Goal: Transaction & Acquisition: Purchase product/service

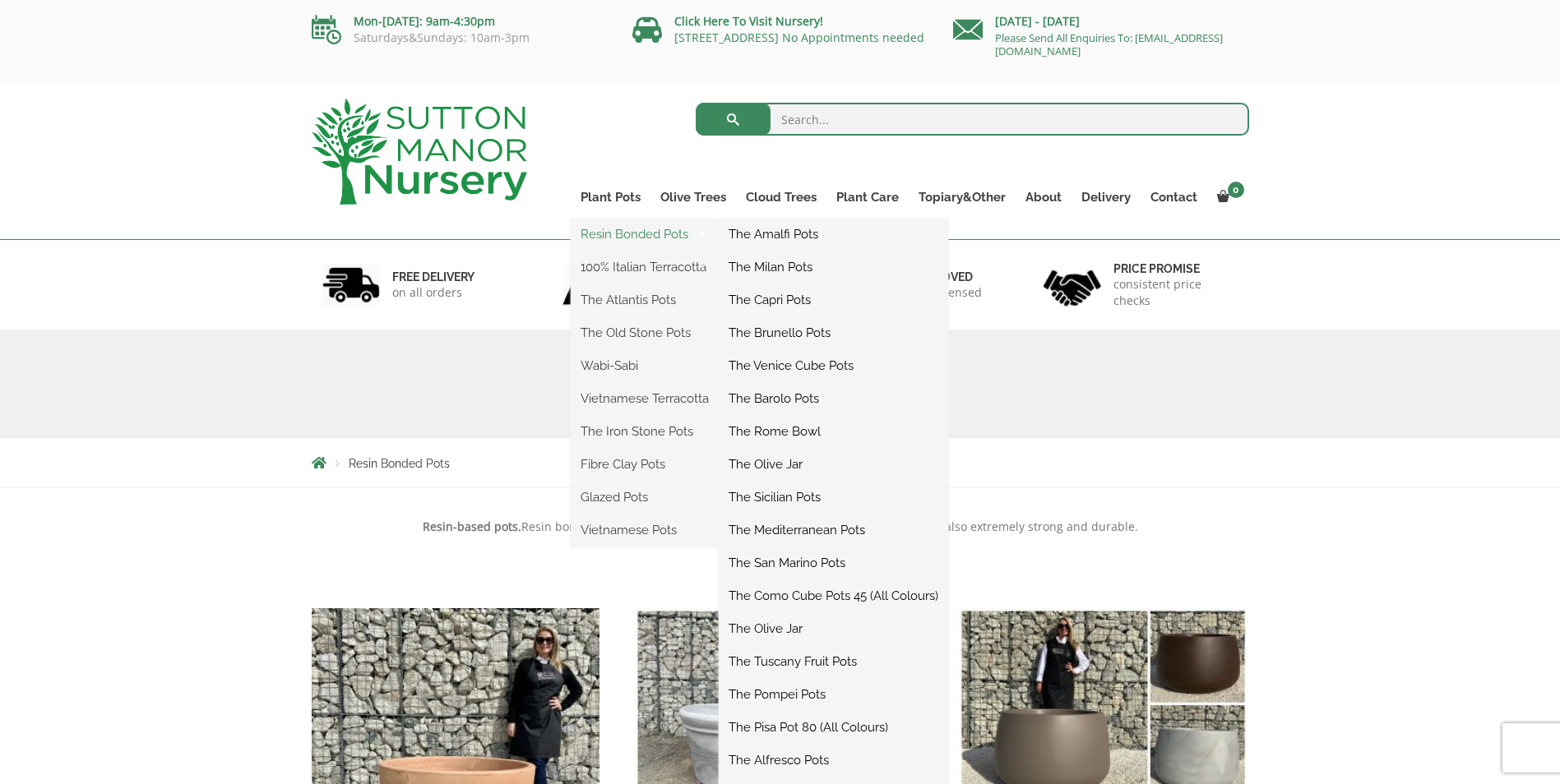
click at [619, 230] on link "Resin Bonded Pots" at bounding box center [645, 234] width 148 height 25
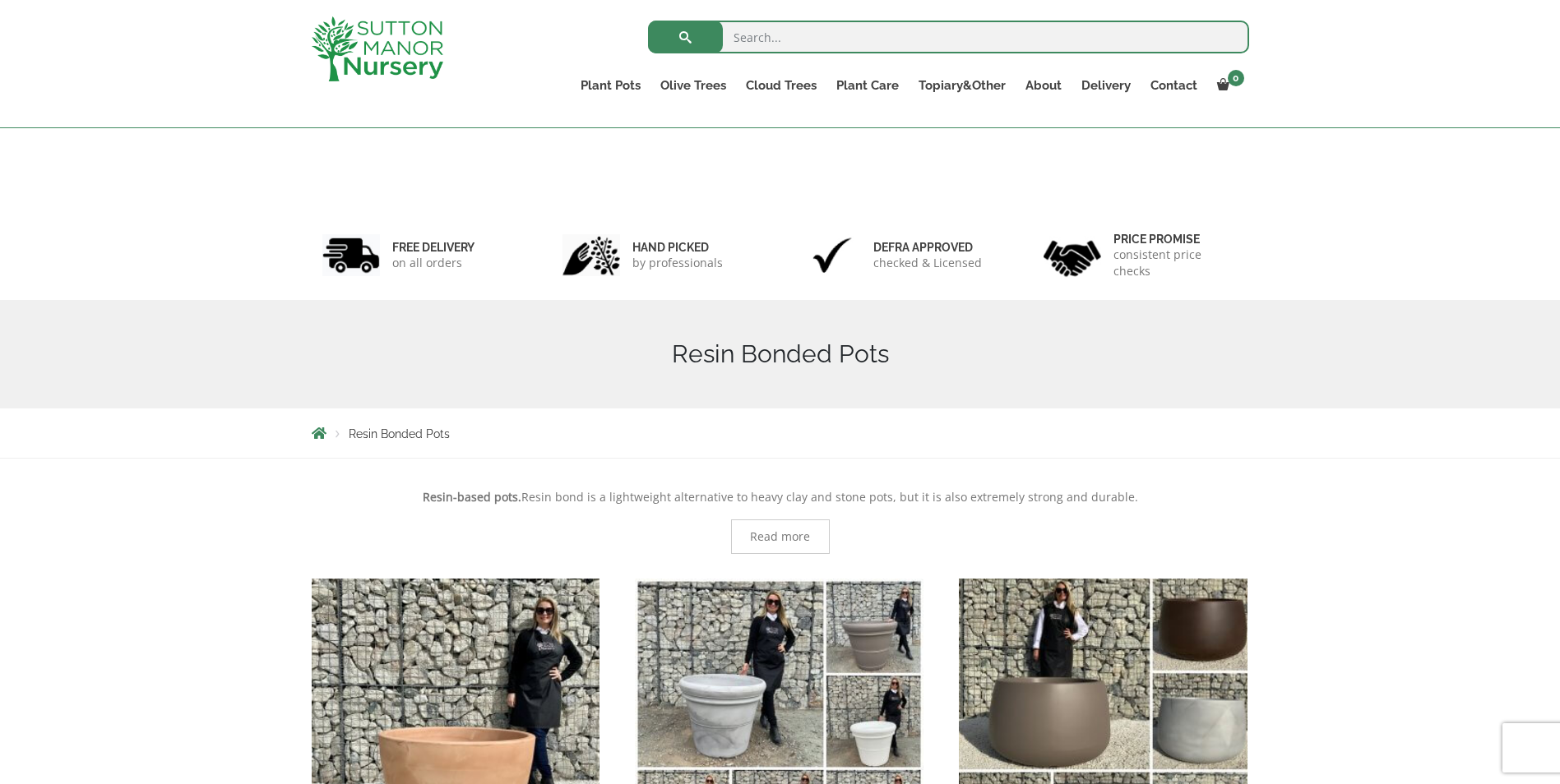
scroll to position [300, 0]
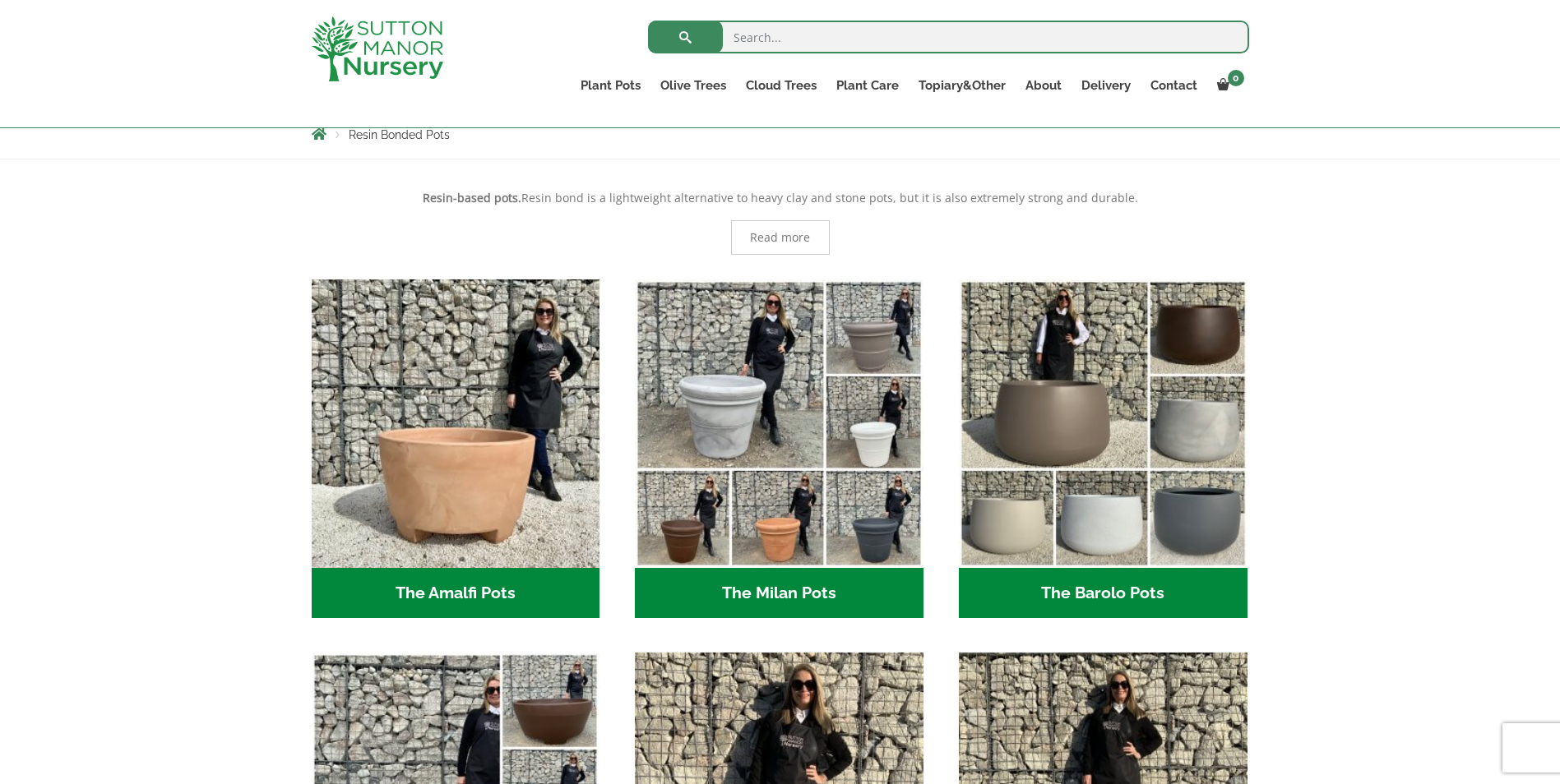
click at [1092, 590] on h2 "The Barolo Pots (36)" at bounding box center [1103, 593] width 289 height 51
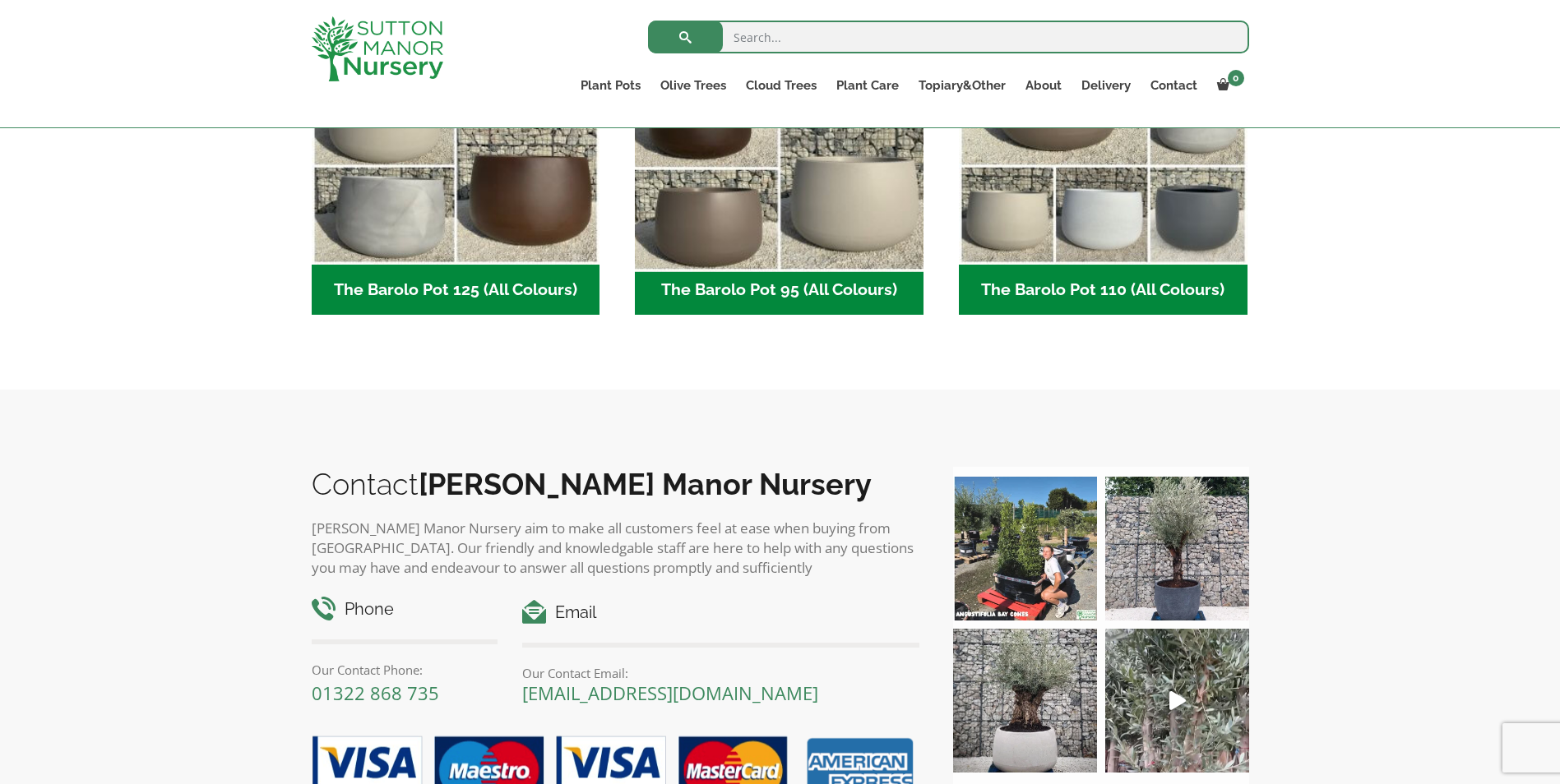
scroll to position [793, 0]
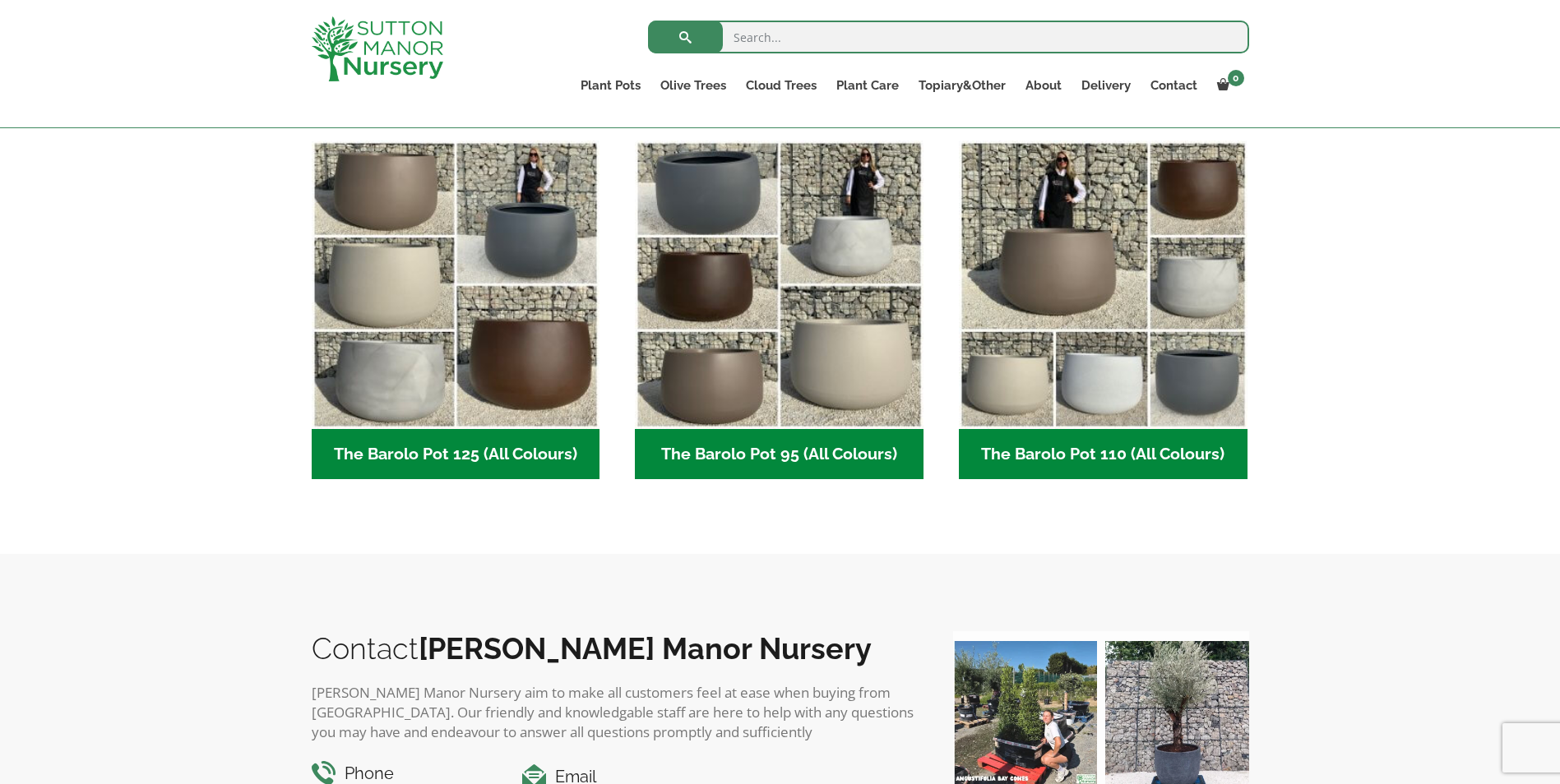
click at [812, 451] on h2 "The Barolo Pot 95 (All Colours) (6)" at bounding box center [779, 454] width 289 height 51
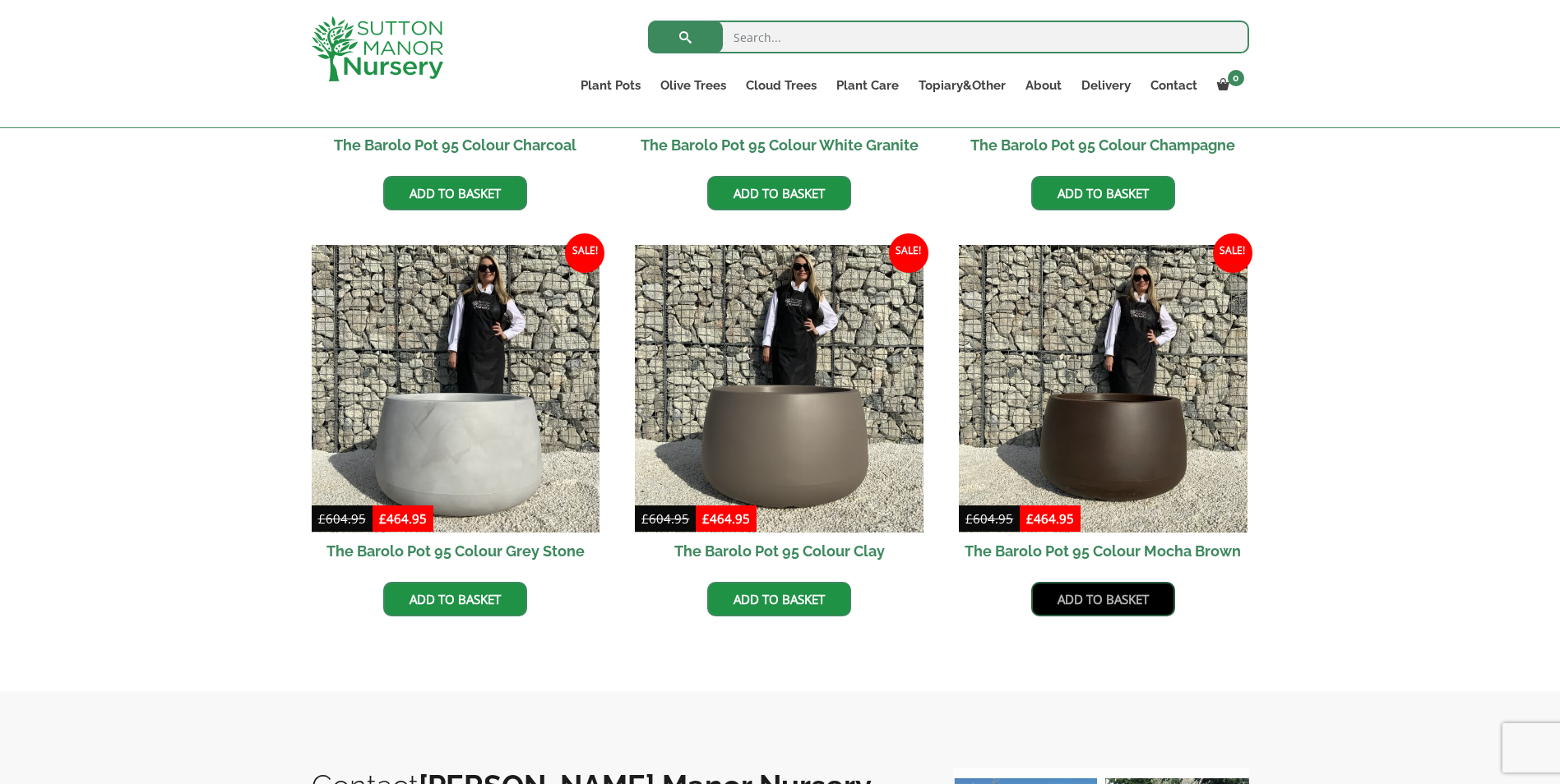
scroll to position [793, 0]
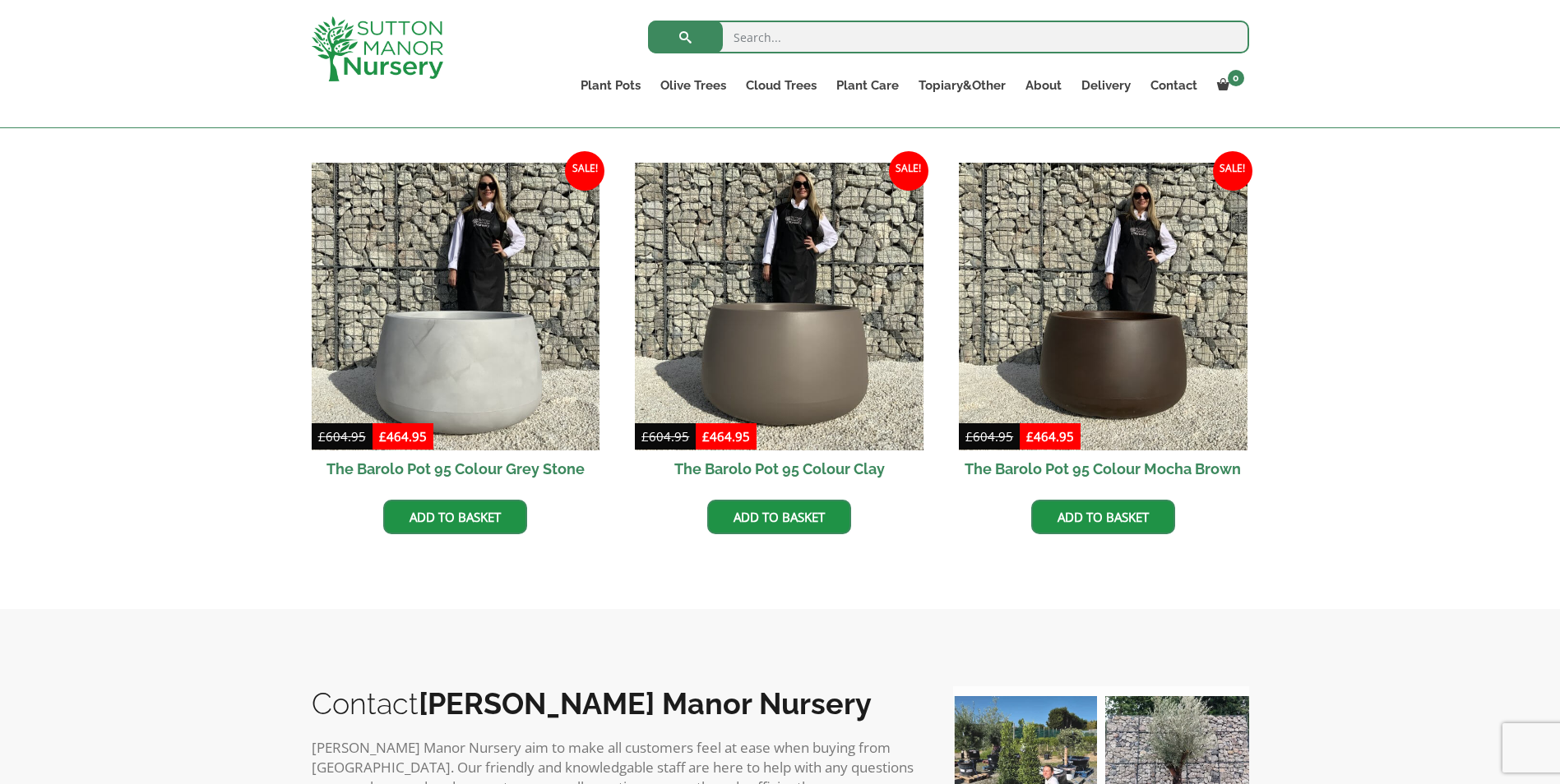
click at [722, 471] on h2 "The Barolo Pot 95 Colour Clay" at bounding box center [779, 469] width 289 height 37
